Goal: Feedback & Contribution: Contribute content

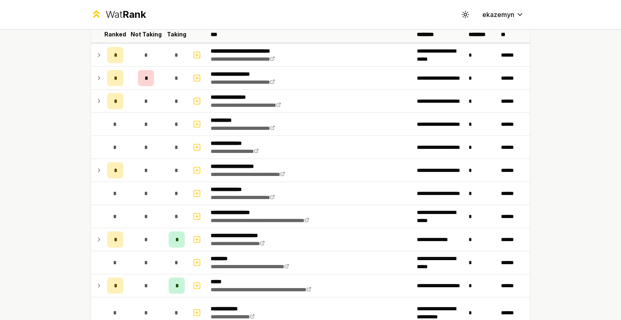
scroll to position [53, 0]
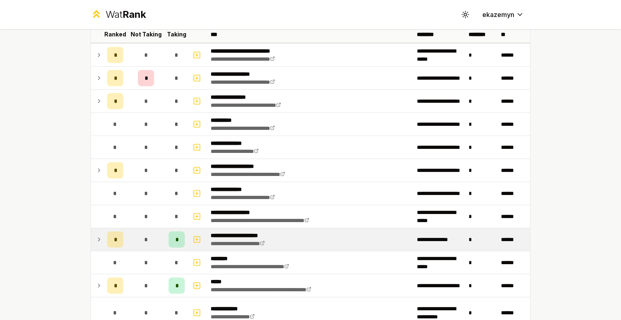
click at [146, 234] on div "*" at bounding box center [146, 239] width 16 height 16
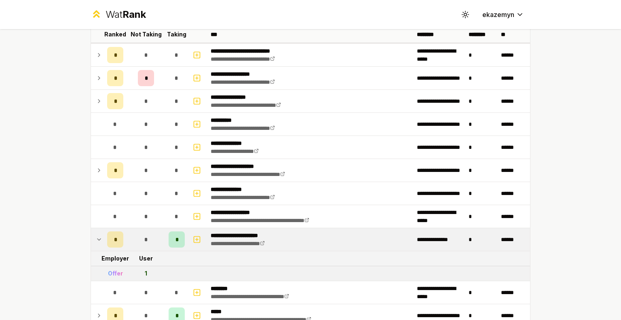
scroll to position [97, 0]
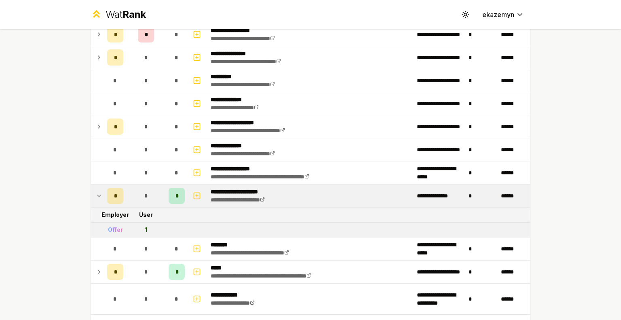
click at [138, 231] on td "1" at bounding box center [146, 229] width 39 height 15
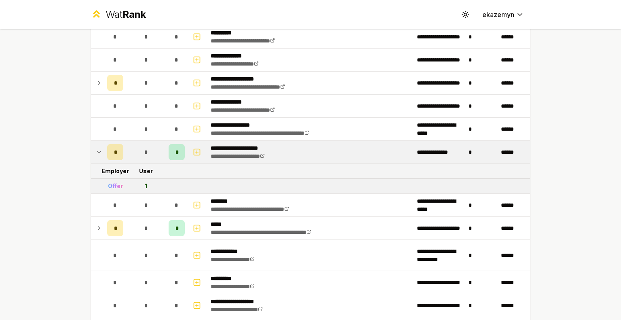
scroll to position [141, 0]
click at [113, 186] on div "Offer" at bounding box center [115, 186] width 15 height 8
click at [141, 184] on td "1" at bounding box center [146, 186] width 39 height 15
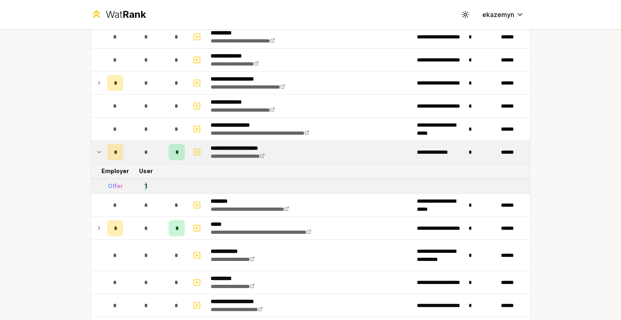
click at [141, 184] on td "1" at bounding box center [146, 186] width 39 height 15
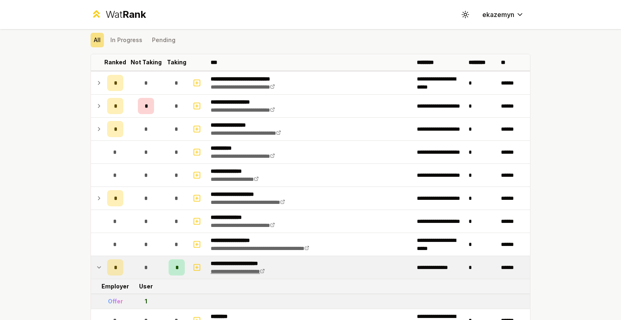
scroll to position [0, 0]
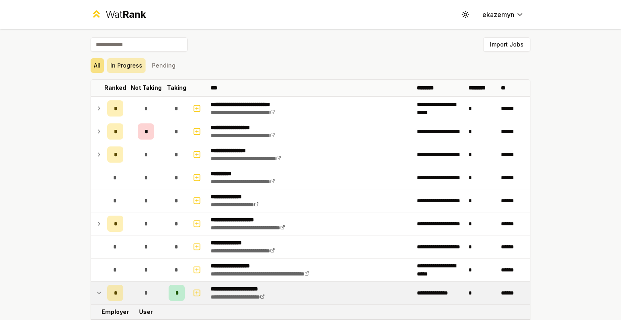
click at [125, 65] on button "In Progress" at bounding box center [126, 65] width 38 height 15
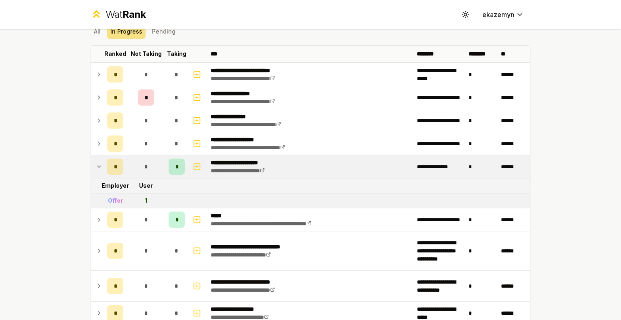
scroll to position [35, 0]
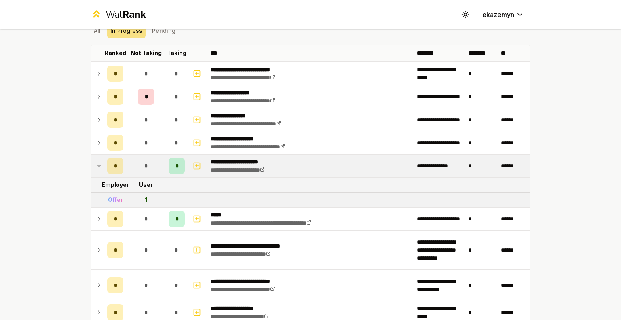
click at [96, 162] on icon at bounding box center [99, 166] width 6 height 10
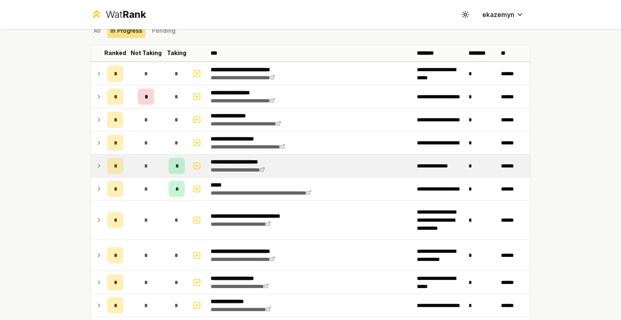
click at [96, 162] on icon at bounding box center [99, 166] width 6 height 10
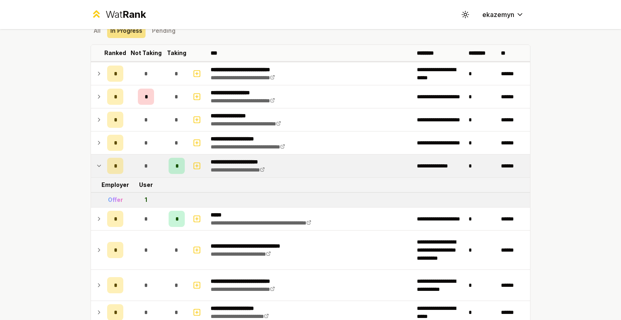
click at [96, 162] on icon at bounding box center [99, 166] width 6 height 10
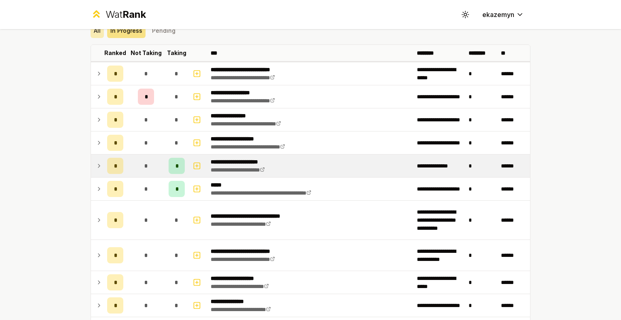
click at [94, 34] on button "All" at bounding box center [97, 30] width 13 height 15
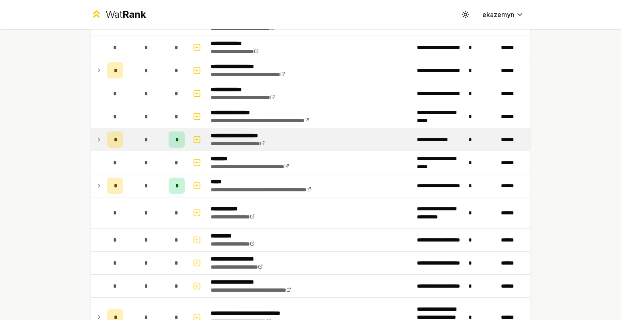
scroll to position [154, 0]
click at [161, 139] on td "*" at bounding box center [146, 139] width 39 height 23
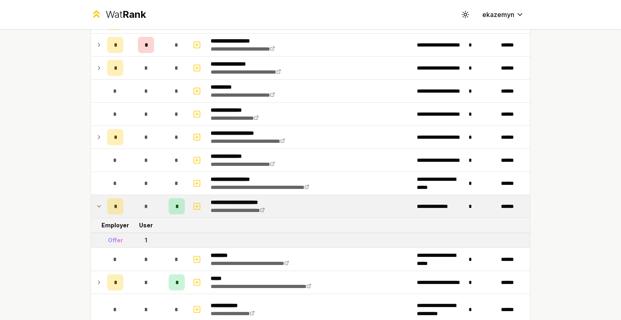
scroll to position [87, 0]
click at [194, 205] on icon "button" at bounding box center [197, 206] width 8 height 10
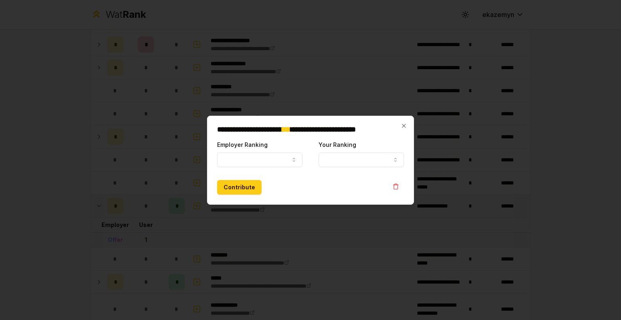
select select
click at [277, 161] on button "Employer Ranking" at bounding box center [259, 159] width 85 height 15
select select "******"
click at [338, 163] on button "Your Ranking" at bounding box center [361, 159] width 85 height 15
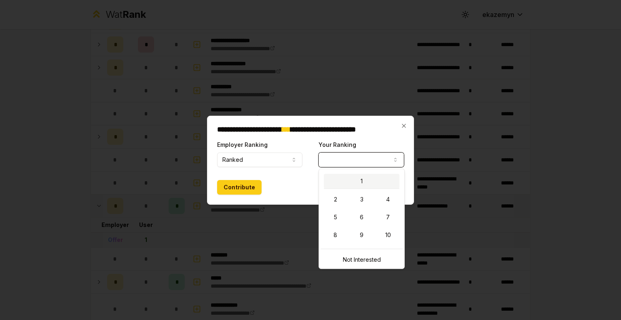
select select "*"
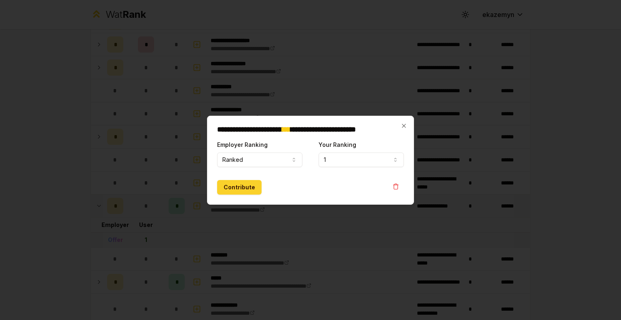
click at [246, 181] on button "Contribute" at bounding box center [239, 187] width 44 height 15
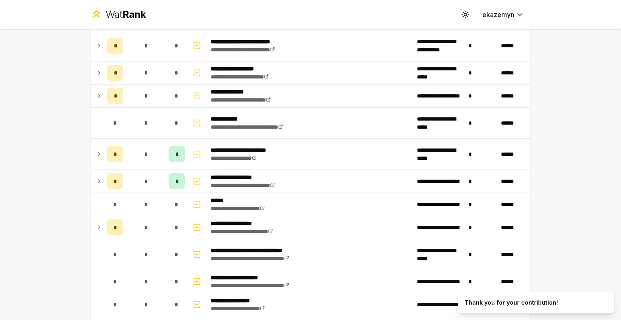
scroll to position [467, 0]
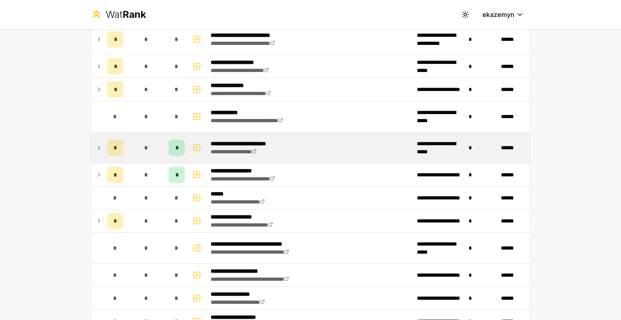
click at [127, 150] on td "*" at bounding box center [146, 147] width 39 height 31
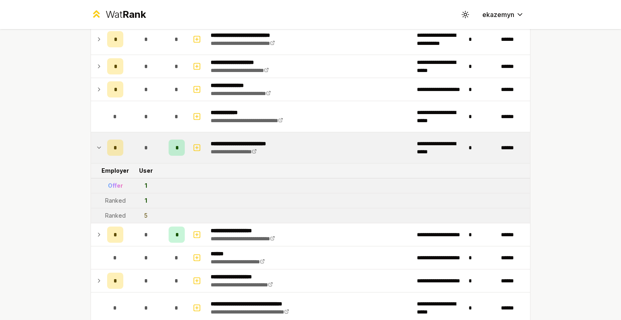
click at [127, 150] on td "*" at bounding box center [146, 147] width 39 height 31
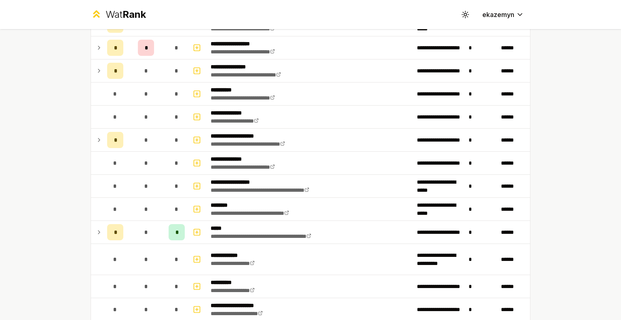
scroll to position [0, 0]
